Goal: Task Accomplishment & Management: Manage account settings

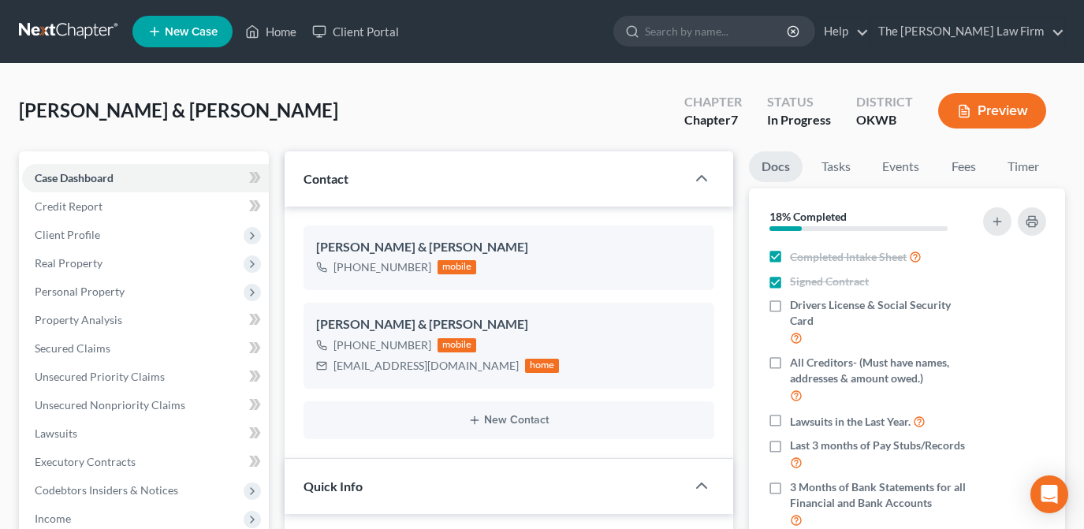
select select "4"
click at [736, 39] on input "search" at bounding box center [717, 31] width 144 height 29
click at [733, 28] on input "search" at bounding box center [717, 31] width 144 height 29
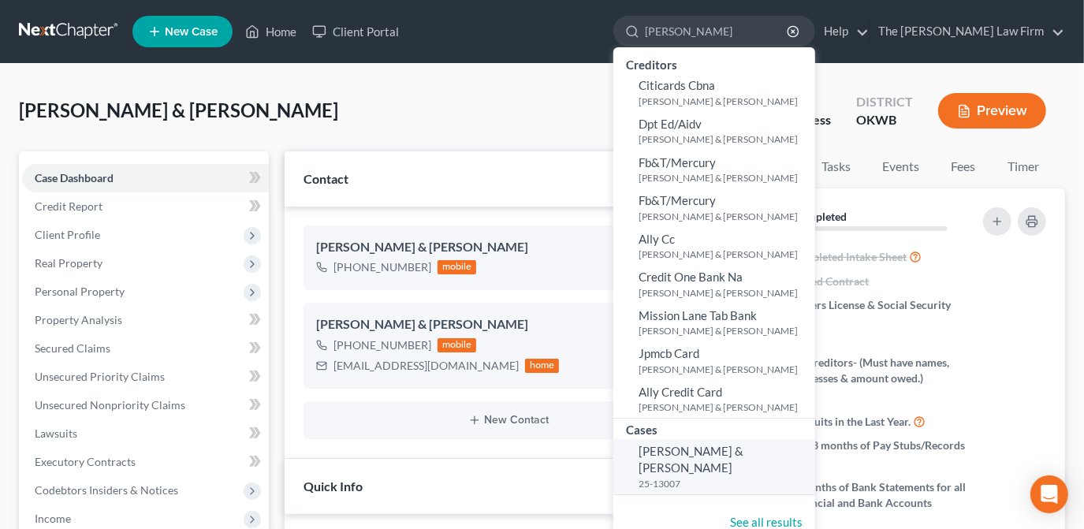
type input "kidwell"
click at [744, 449] on span "Kidwell, James & Annette" at bounding box center [691, 459] width 105 height 31
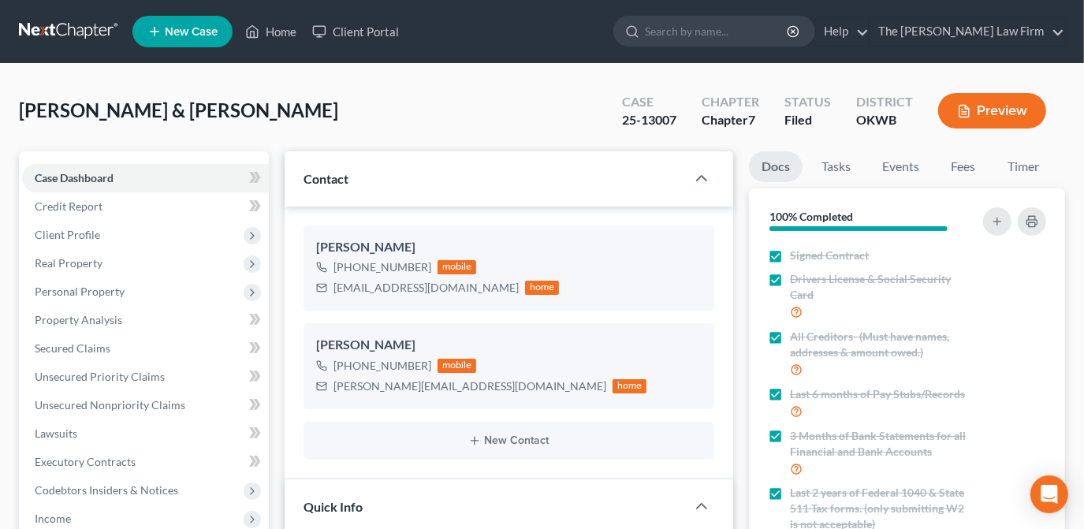
scroll to position [1713, 0]
click at [162, 238] on span "Client Profile" at bounding box center [145, 235] width 247 height 28
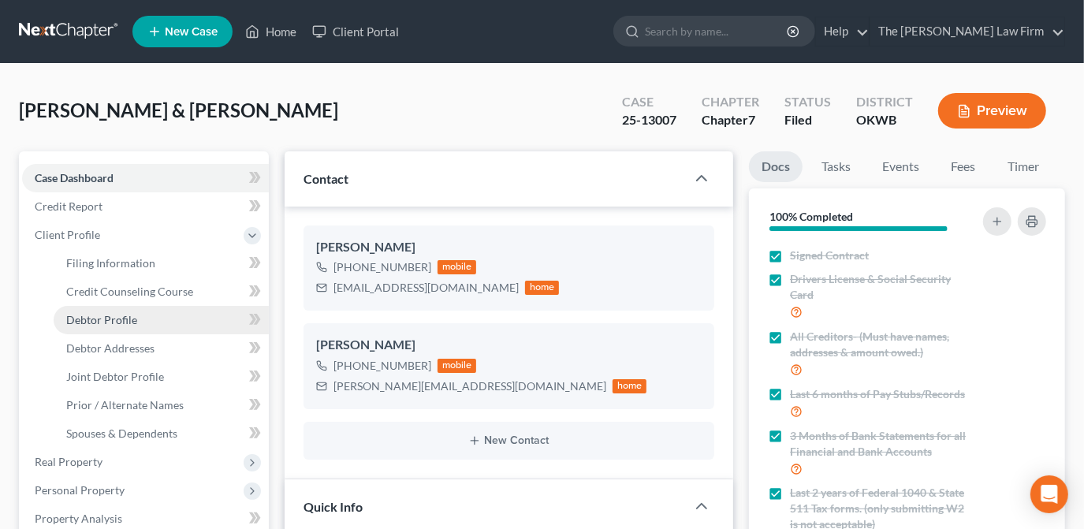
click at [186, 319] on link "Debtor Profile" at bounding box center [161, 320] width 215 height 28
select select "1"
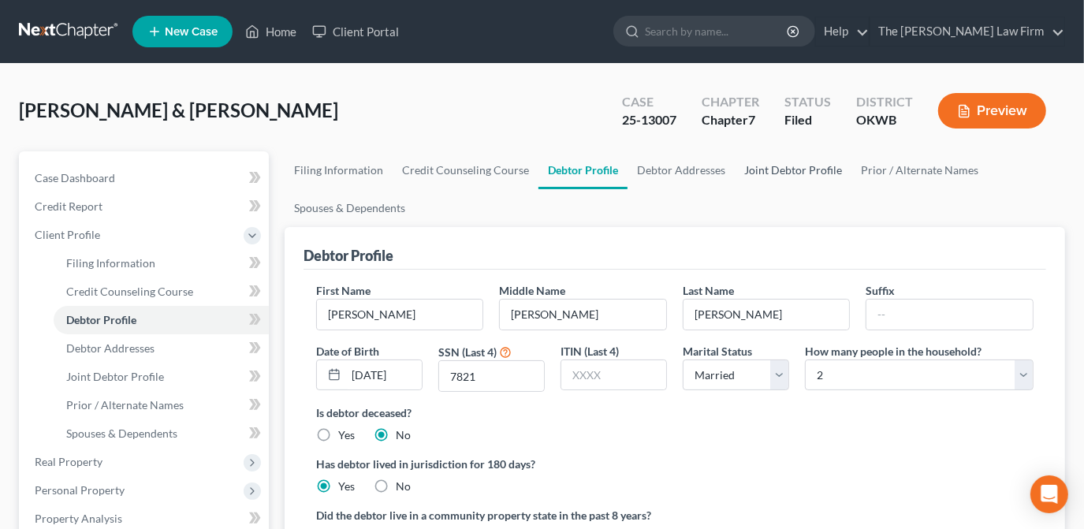
click at [751, 166] on link "Joint Debtor Profile" at bounding box center [793, 170] width 117 height 38
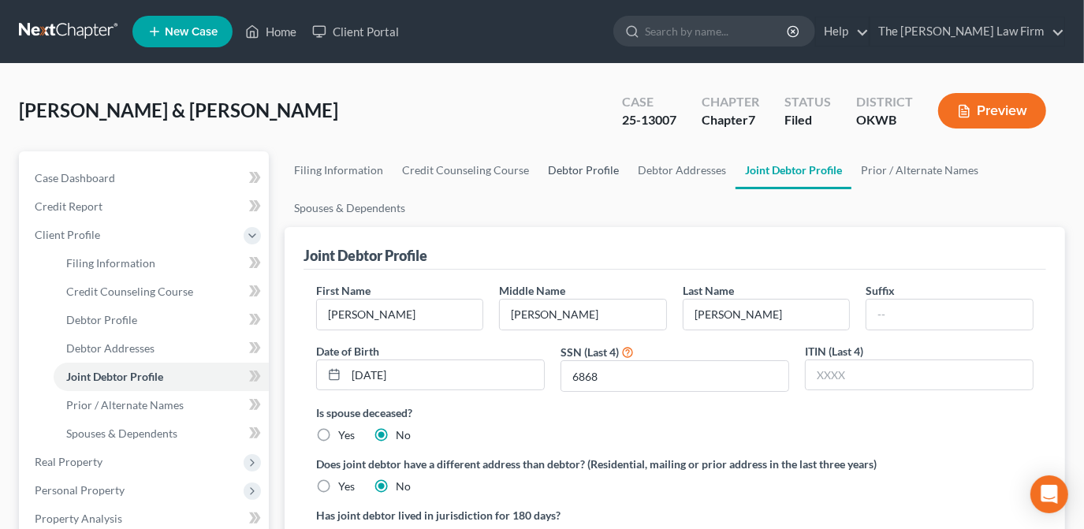
click at [580, 176] on link "Debtor Profile" at bounding box center [584, 170] width 90 height 38
select select "1"
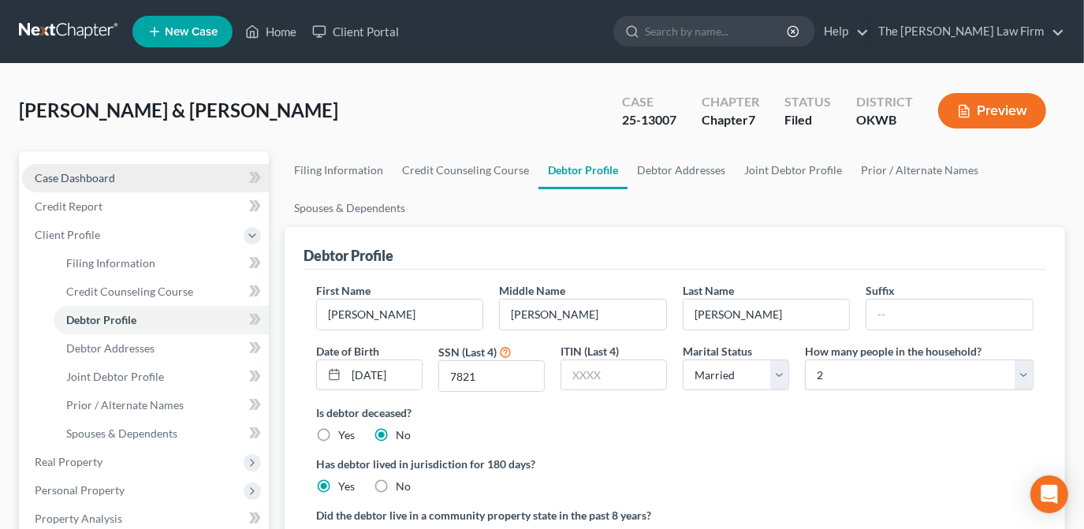
drag, startPoint x: 159, startPoint y: 182, endPoint x: 169, endPoint y: 182, distance: 9.5
click at [159, 182] on link "Case Dashboard" at bounding box center [145, 178] width 247 height 28
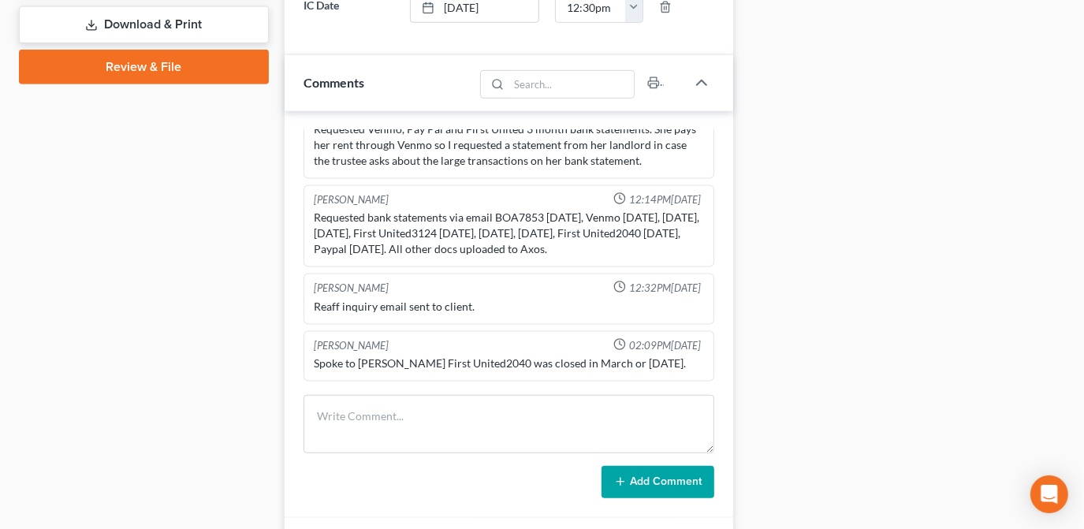
scroll to position [717, 0]
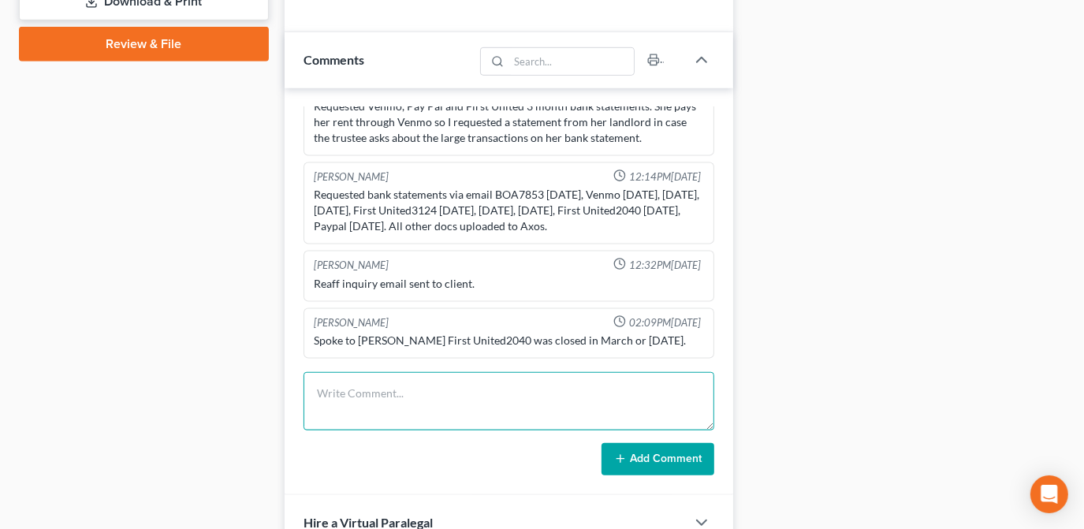
click at [443, 394] on textarea at bounding box center [509, 401] width 411 height 58
type textarea "A"
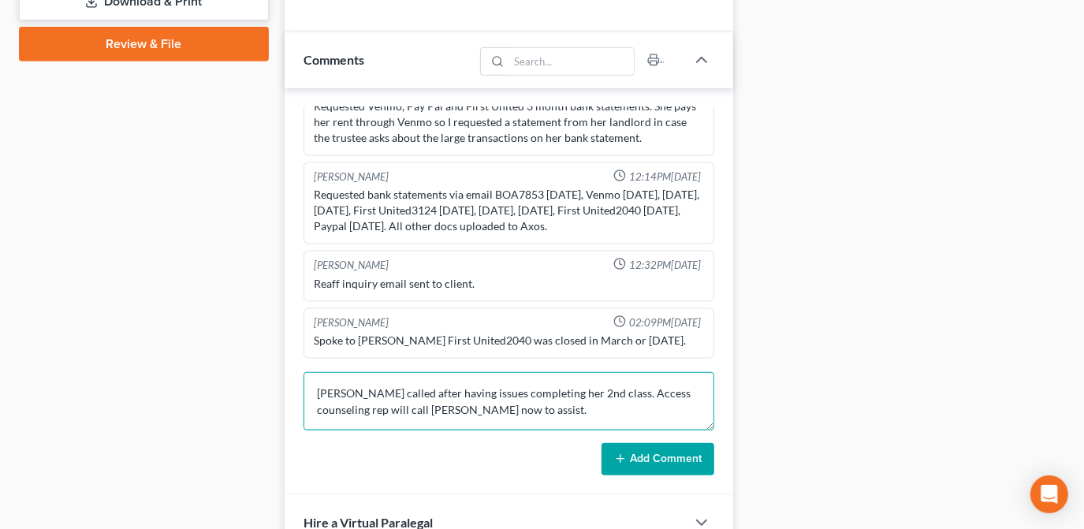
click at [347, 388] on textarea "Annett called after having issues completing her 2nd class. Access counseling r…" at bounding box center [509, 401] width 411 height 58
click at [538, 392] on textarea "Annette called after having issues completing her 2nd class. Access counseling …" at bounding box center [509, 401] width 411 height 58
type textarea "Annette called after having issues completing their 2nd class. Access counselin…"
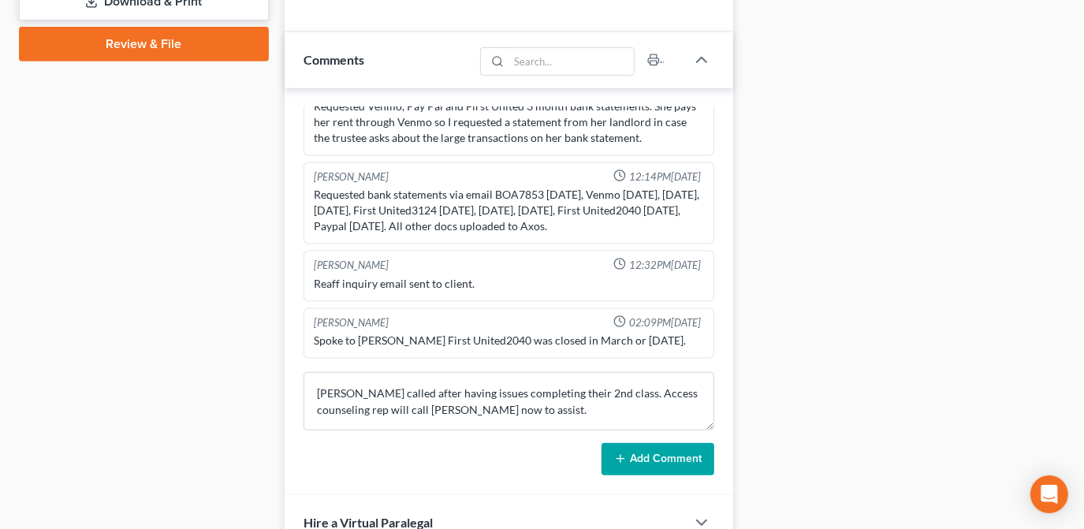
click at [656, 462] on button "Add Comment" at bounding box center [658, 459] width 113 height 33
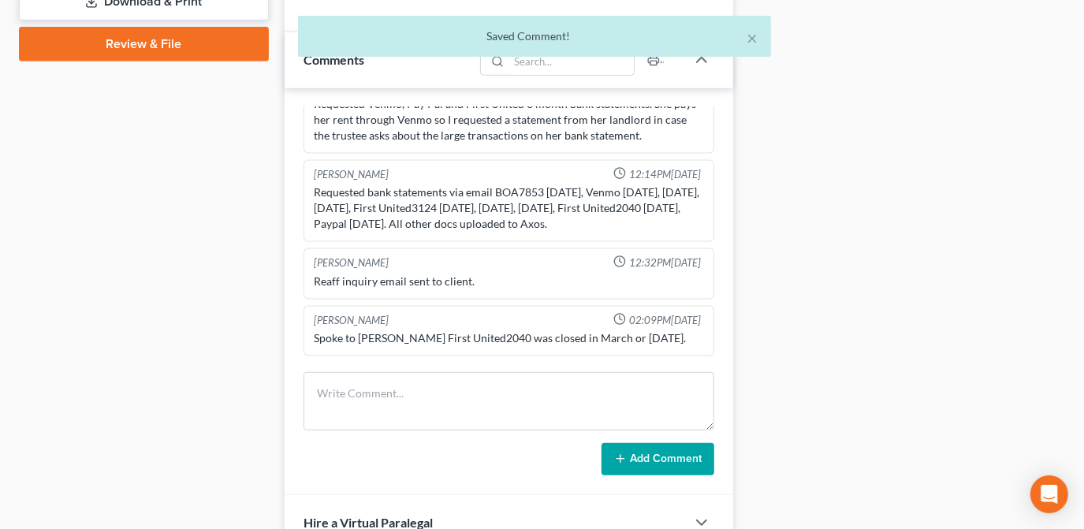
scroll to position [1787, 0]
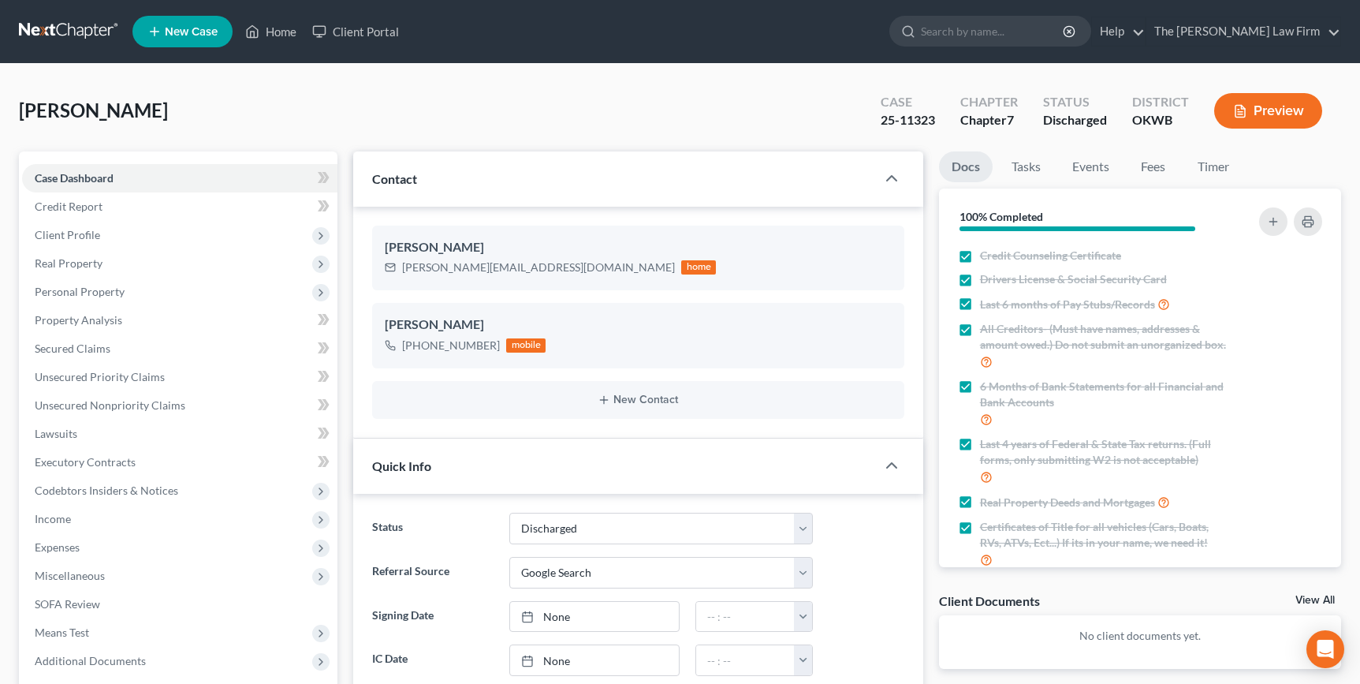
select select "0"
select select "4"
